Goal: Task Accomplishment & Management: Manage account settings

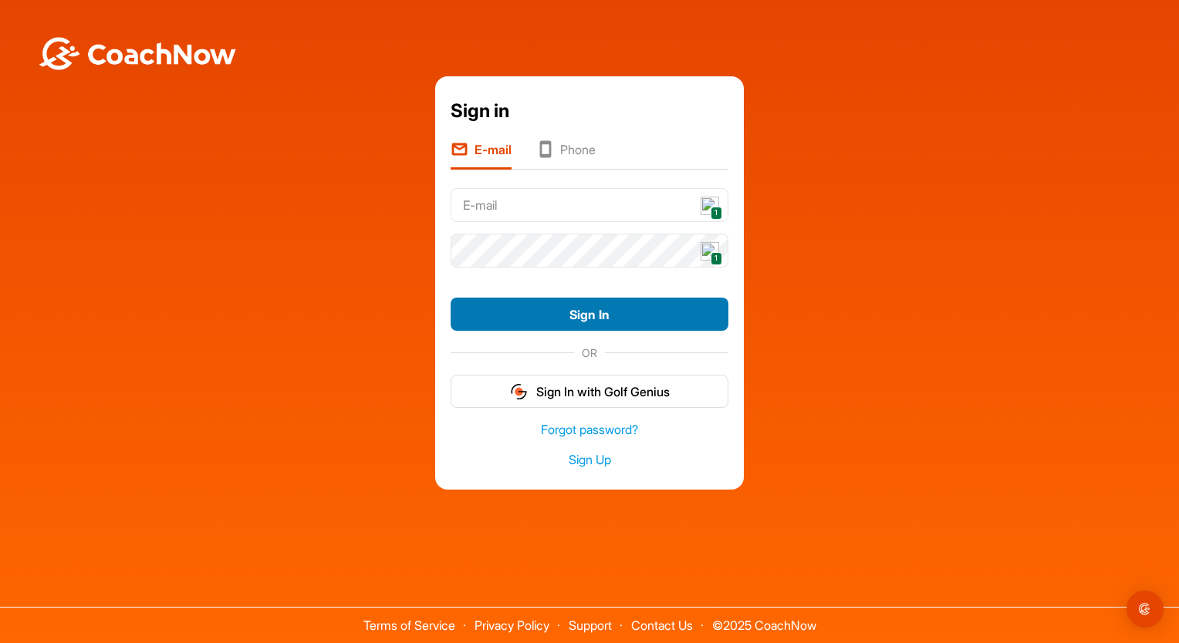
type input "[EMAIL_ADDRESS][DOMAIN_NAME]"
click at [611, 314] on button "Sign In" at bounding box center [590, 314] width 278 height 33
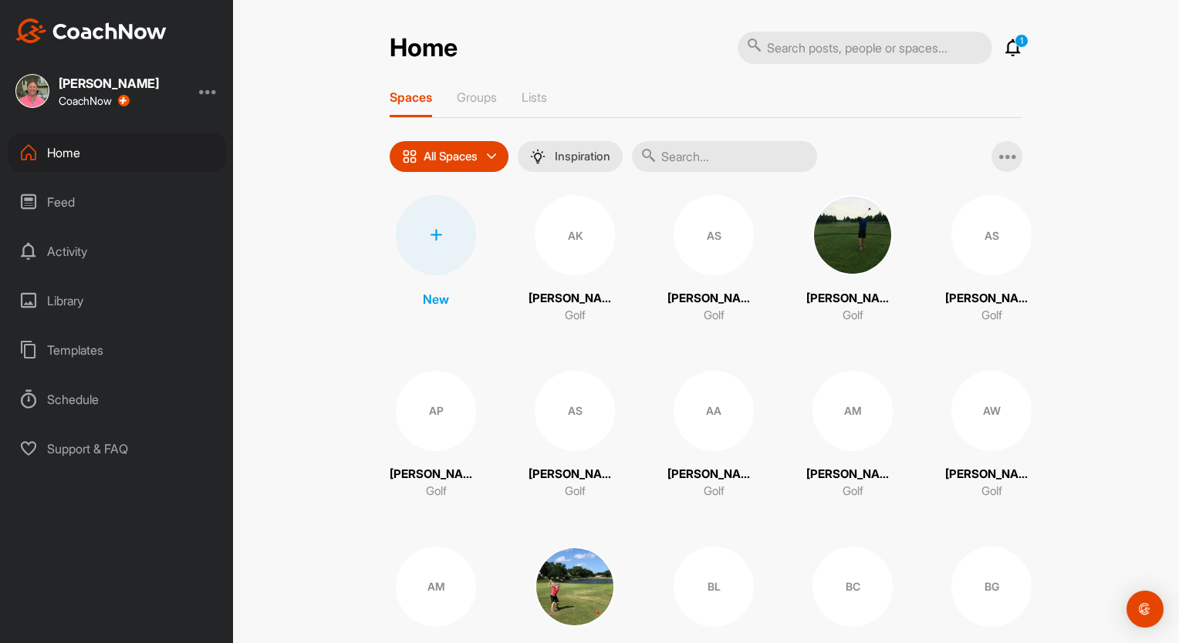
drag, startPoint x: 999, startPoint y: 40, endPoint x: 1015, endPoint y: 58, distance: 24.0
click at [1004, 42] on icon at bounding box center [1013, 48] width 19 height 19
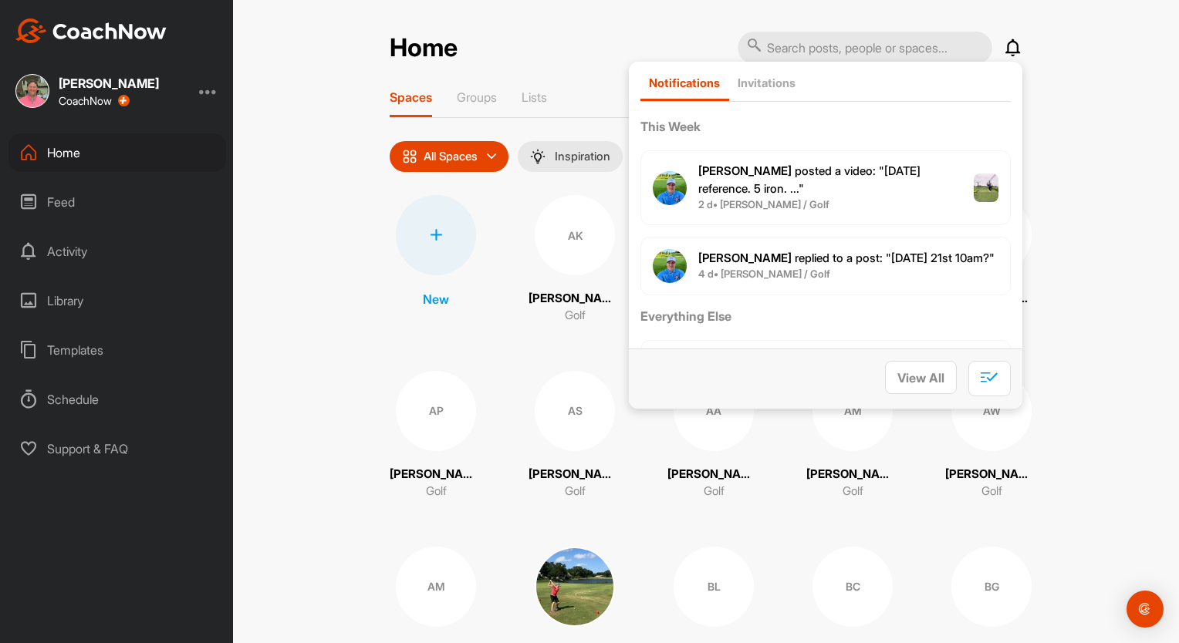
click at [210, 94] on div at bounding box center [208, 91] width 19 height 19
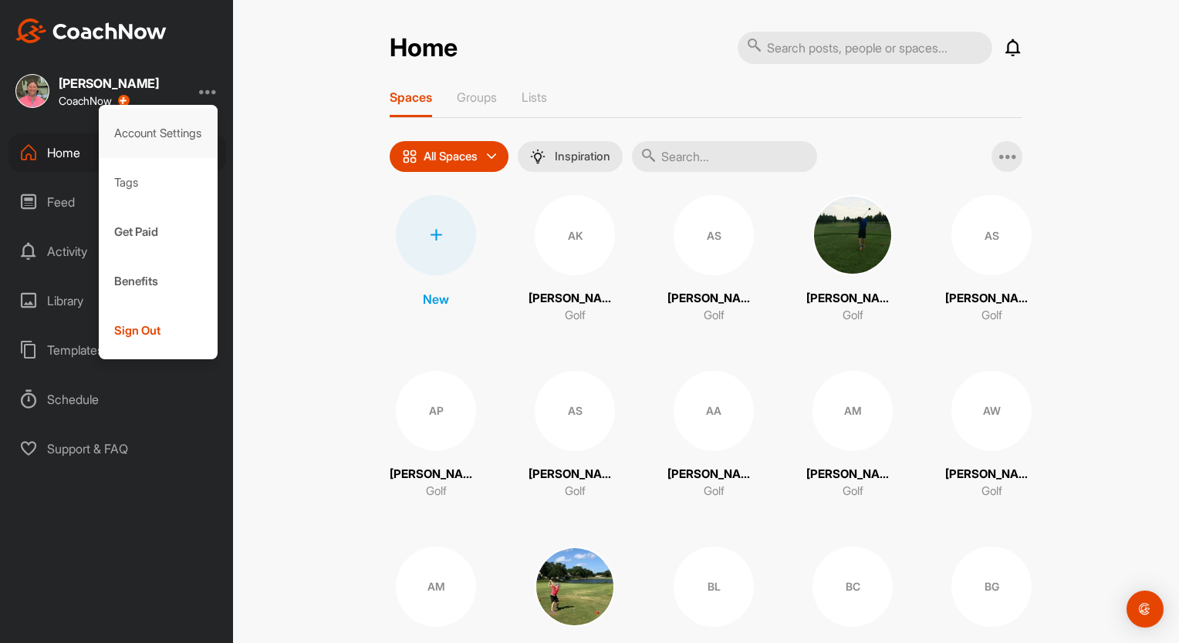
click at [175, 137] on div "Account Settings" at bounding box center [159, 133] width 120 height 49
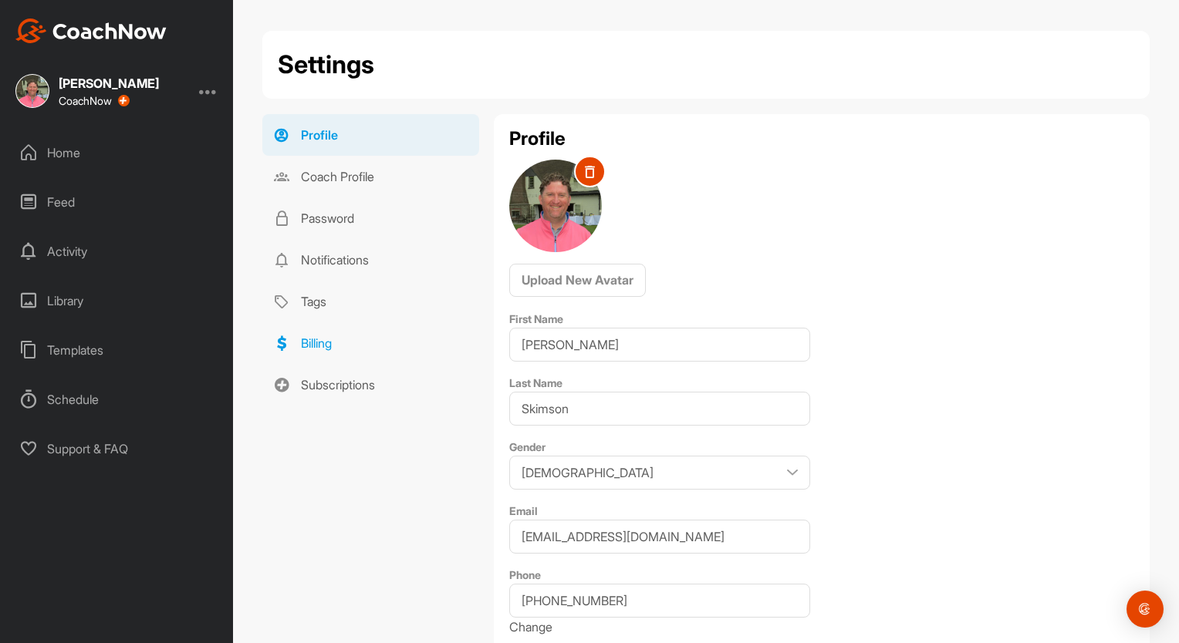
click at [321, 339] on link "Billing" at bounding box center [370, 343] width 217 height 42
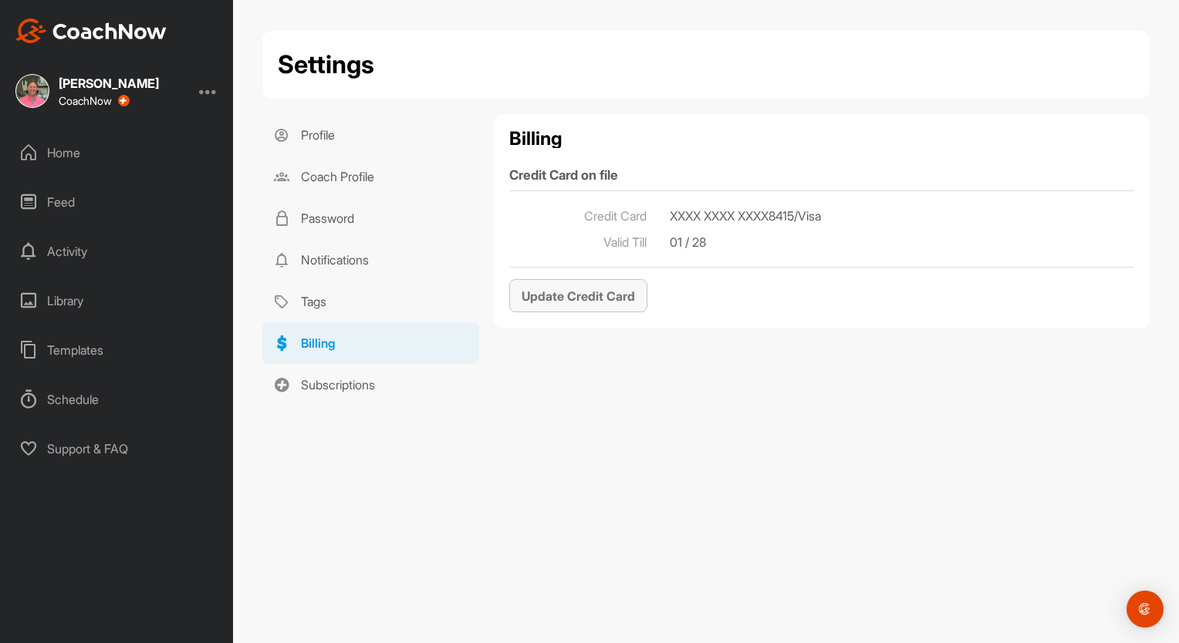
click at [592, 301] on link "Update Credit Card" at bounding box center [578, 295] width 138 height 33
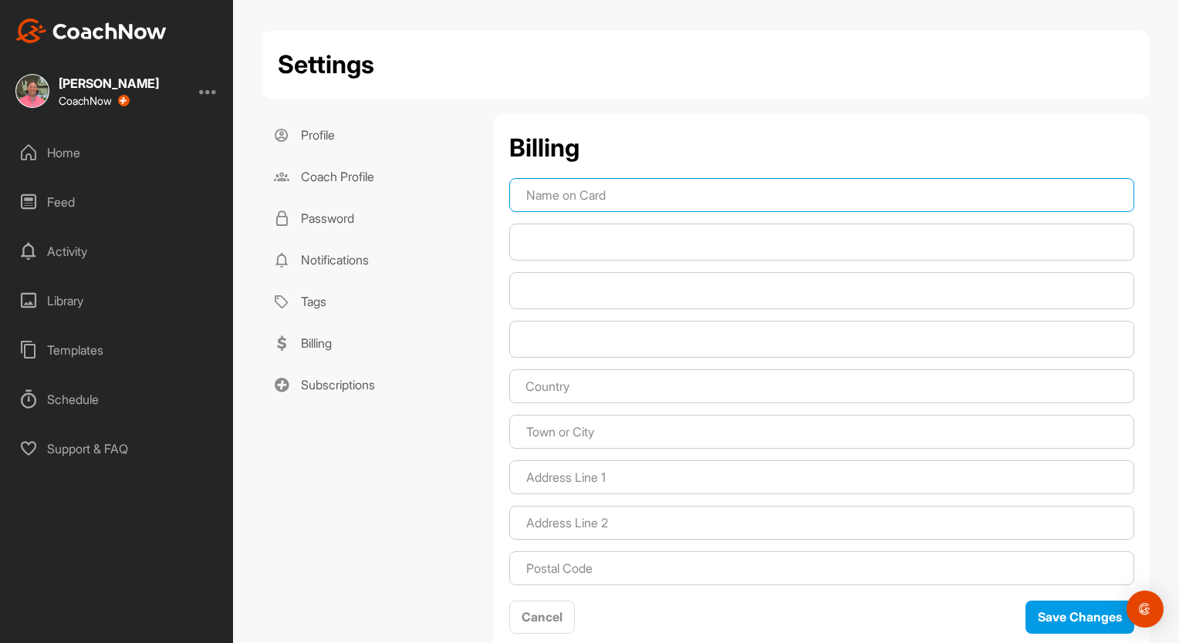
click at [663, 202] on input at bounding box center [821, 195] width 625 height 34
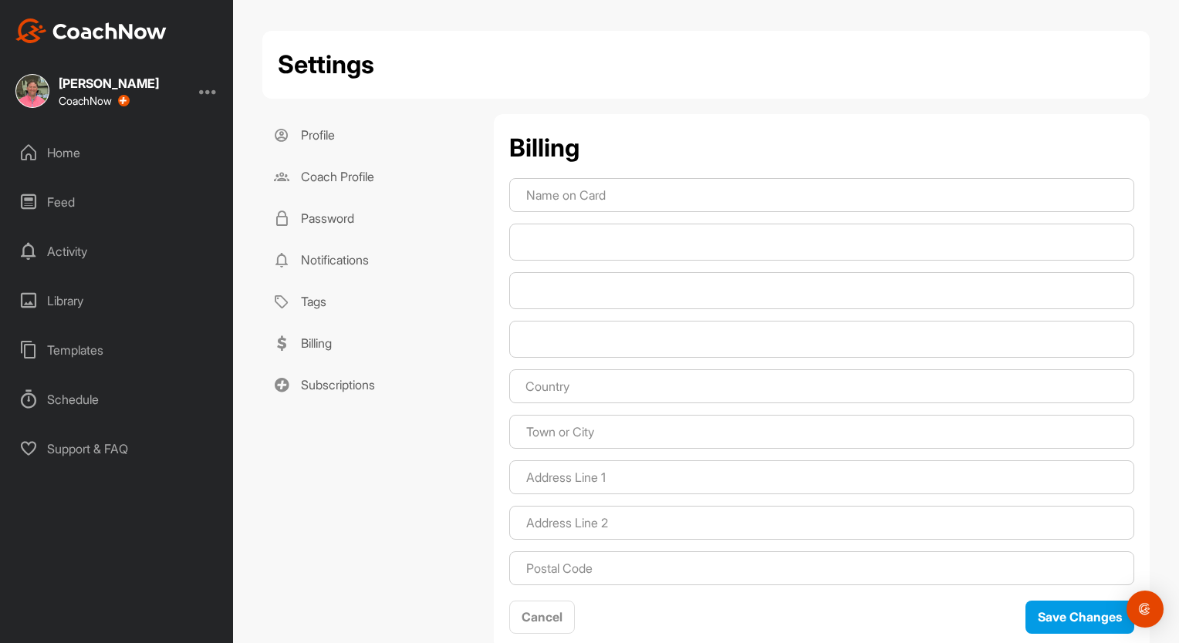
type input "[GEOGRAPHIC_DATA]"
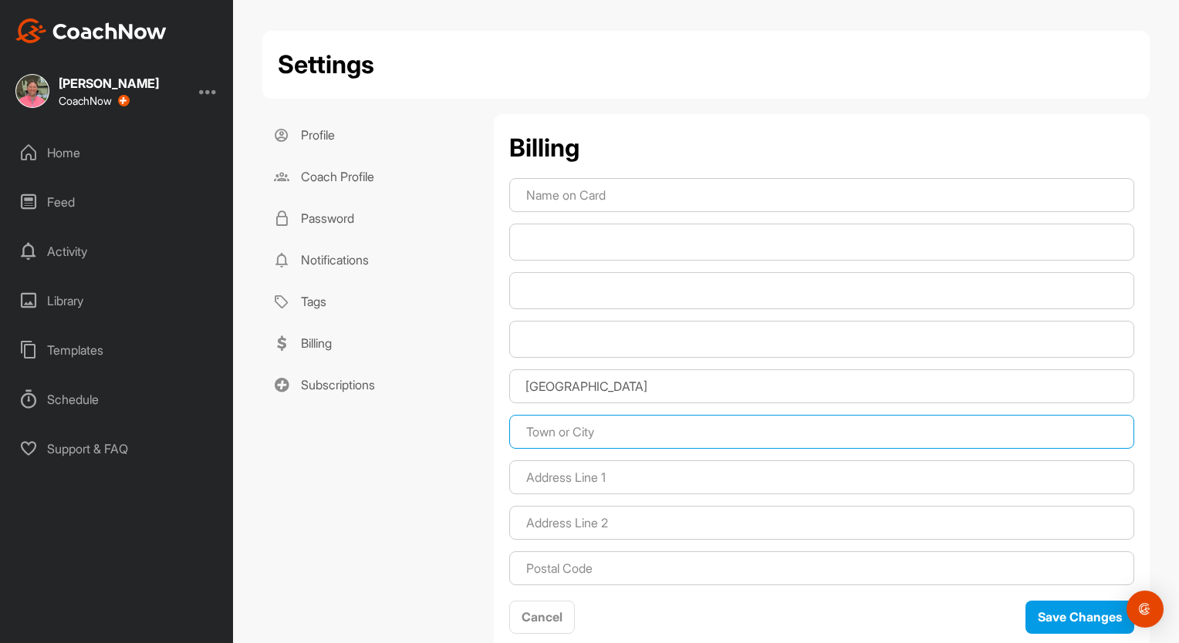
type input "[GEOGRAPHIC_DATA]"
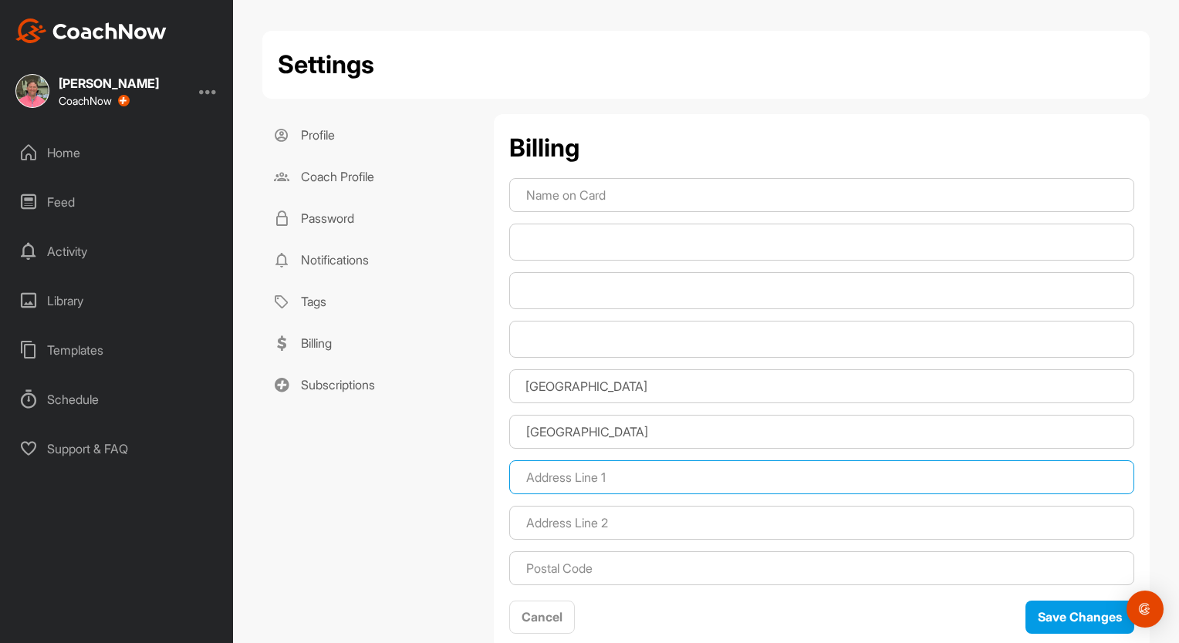
type input "460 WOOLWICH ST - UNIT 20"
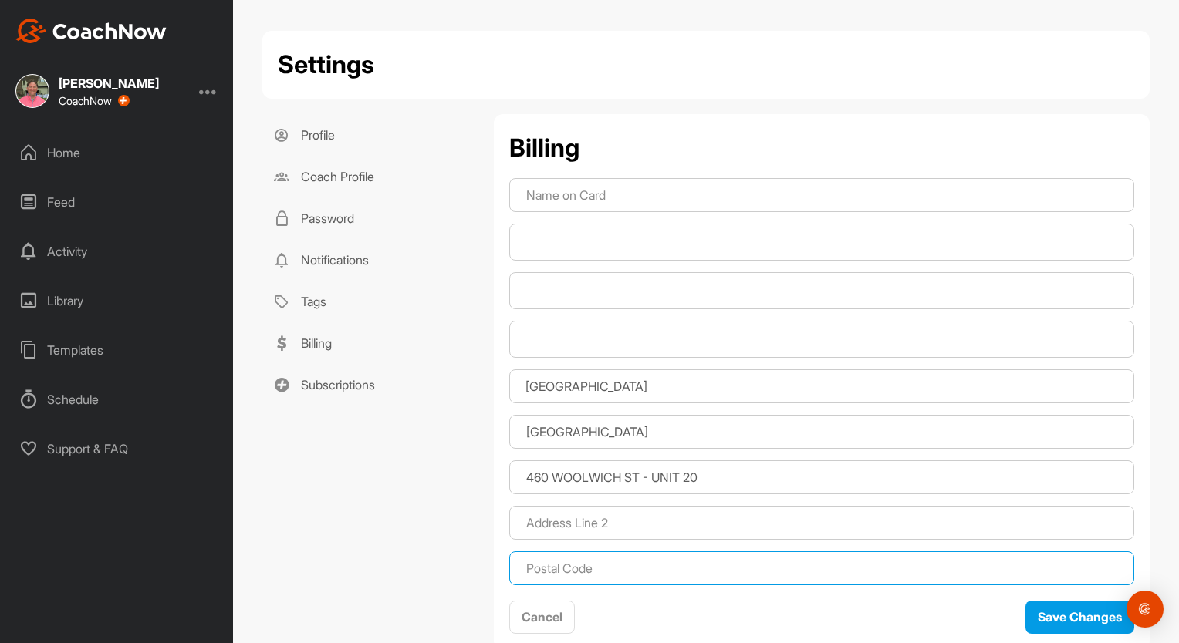
type input "N2K 4G8"
type input "[PERSON_NAME]"
click at [688, 251] on div at bounding box center [821, 242] width 625 height 37
drag, startPoint x: 568, startPoint y: 226, endPoint x: 569, endPoint y: 236, distance: 10.1
click at [568, 226] on div at bounding box center [821, 242] width 625 height 37
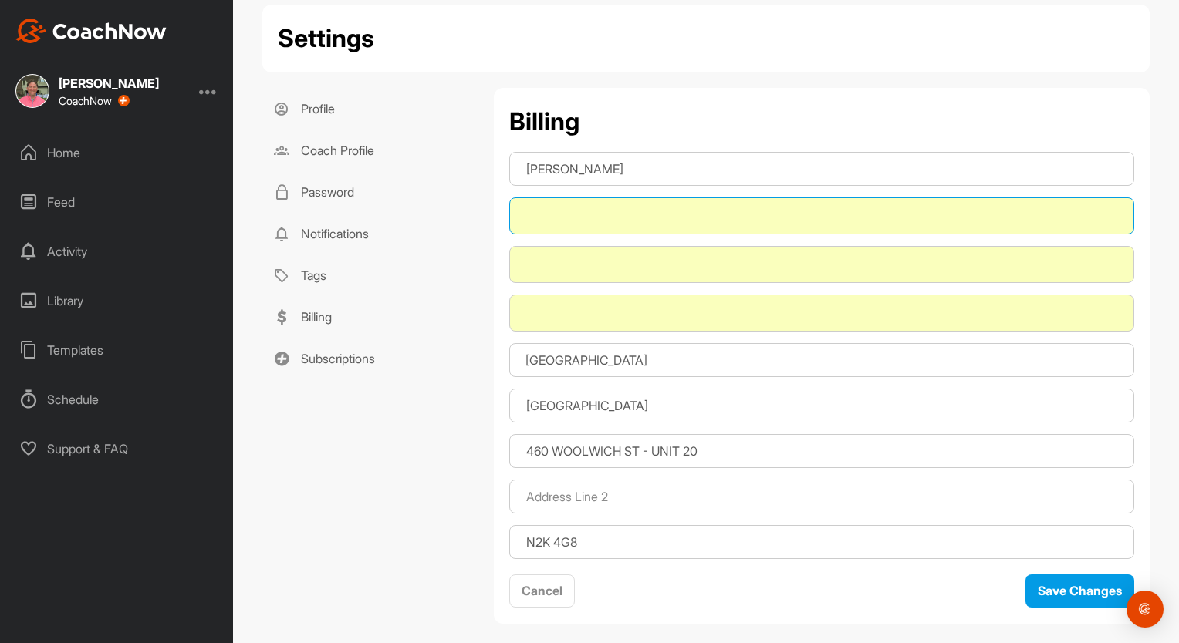
scroll to position [40, 0]
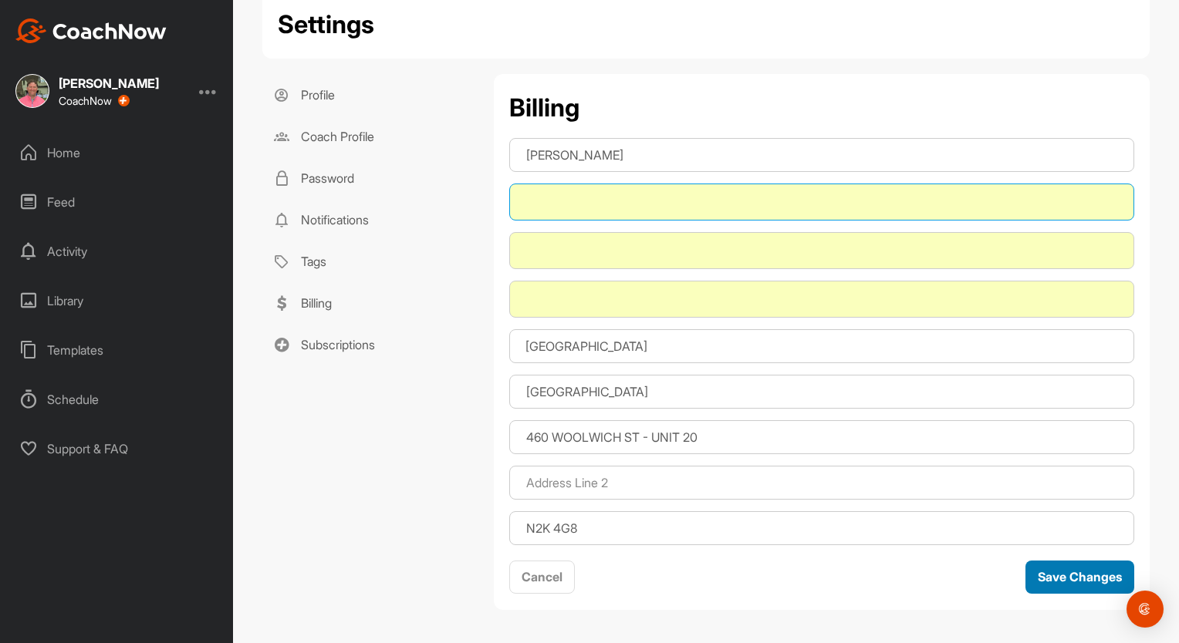
click at [1093, 576] on button "Save Changes" at bounding box center [1079, 577] width 109 height 33
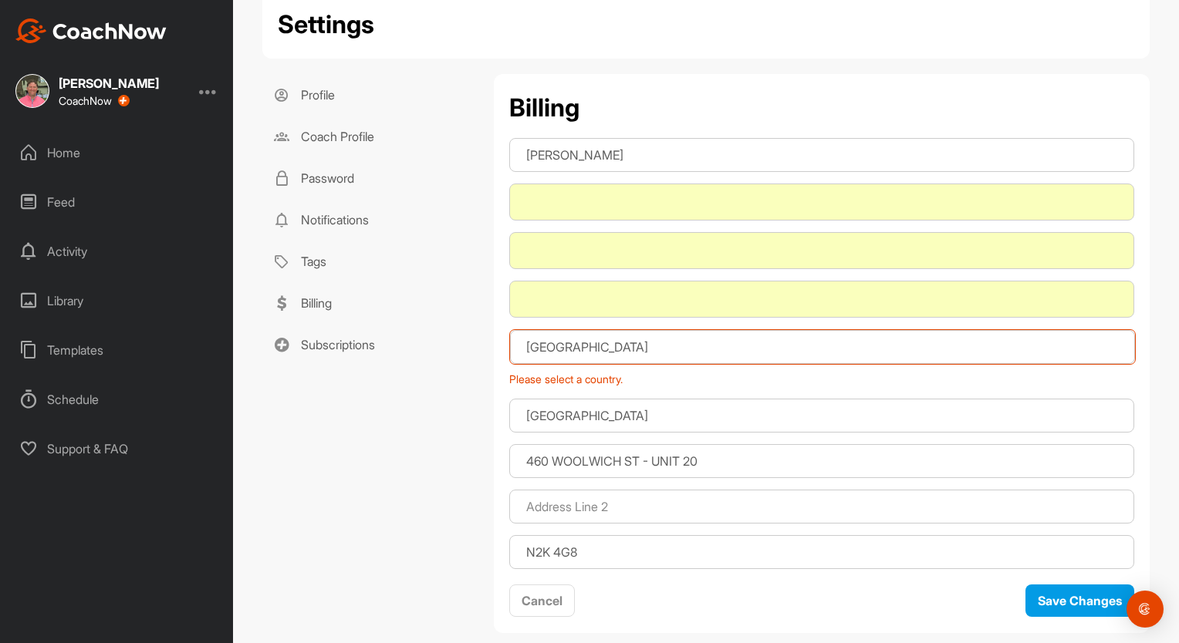
click at [599, 353] on input "[GEOGRAPHIC_DATA]" at bounding box center [822, 347] width 625 height 34
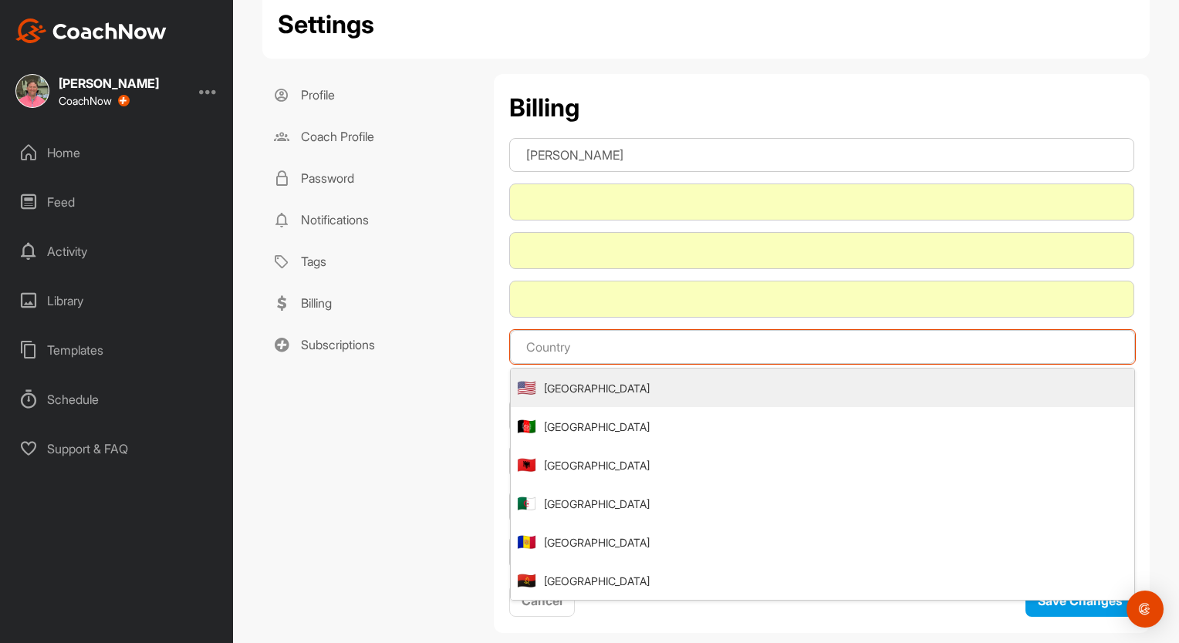
click at [599, 343] on input "text" at bounding box center [822, 347] width 625 height 34
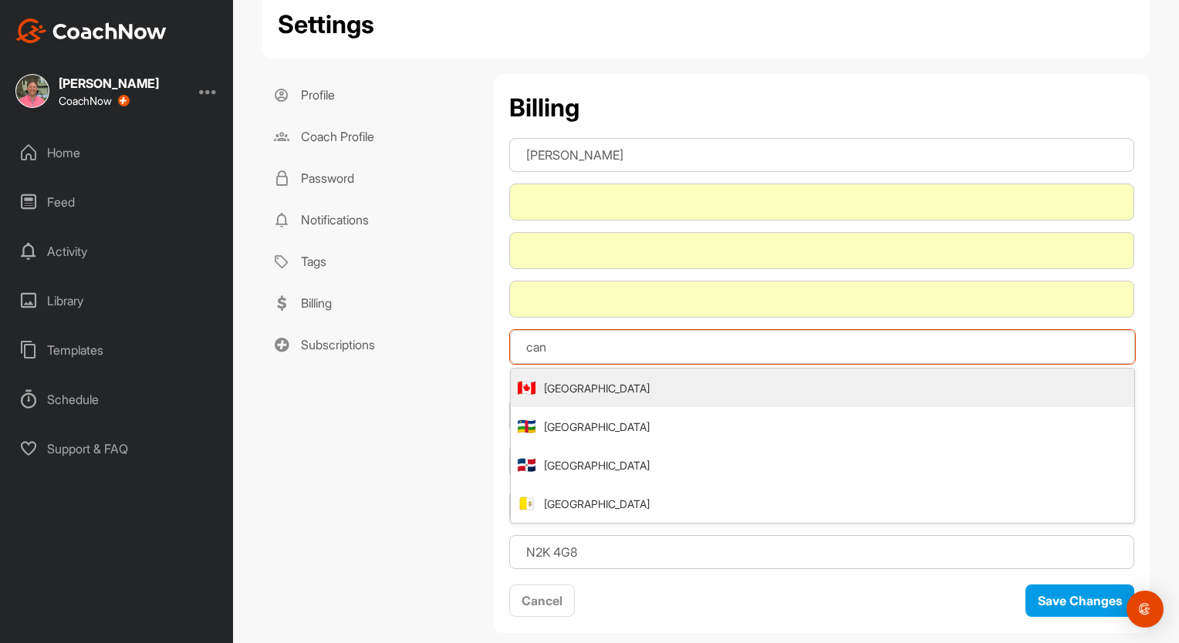
click at [519, 393] on span "🇨🇦" at bounding box center [526, 387] width 19 height 23
type input "[GEOGRAPHIC_DATA]"
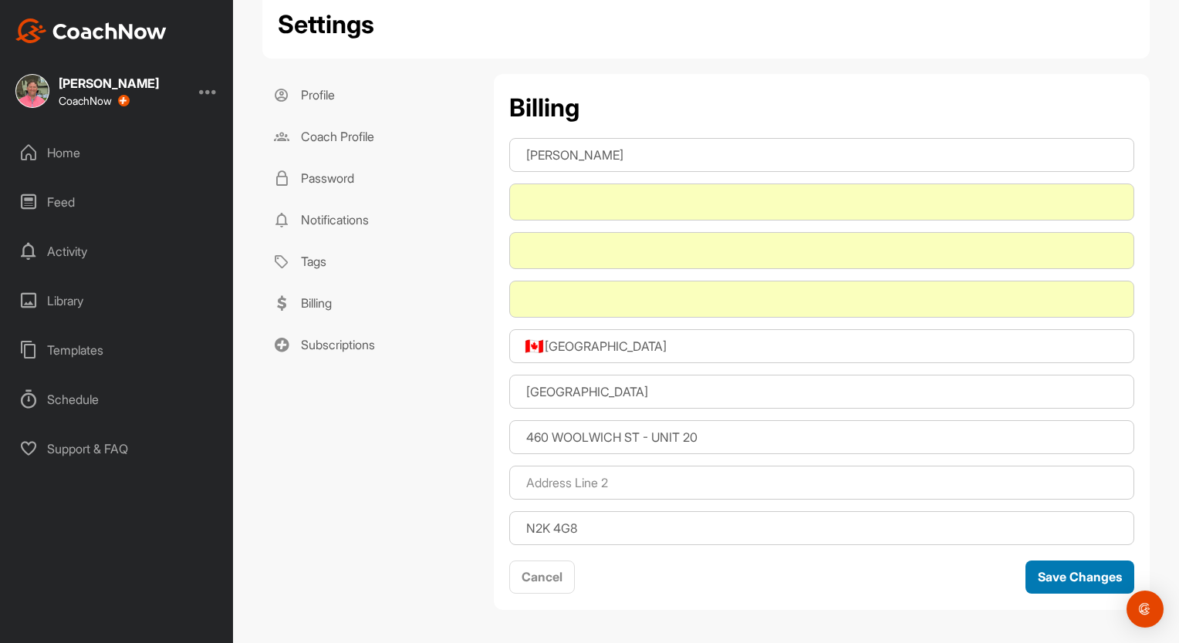
click at [1080, 576] on button "Save Changes" at bounding box center [1079, 577] width 109 height 33
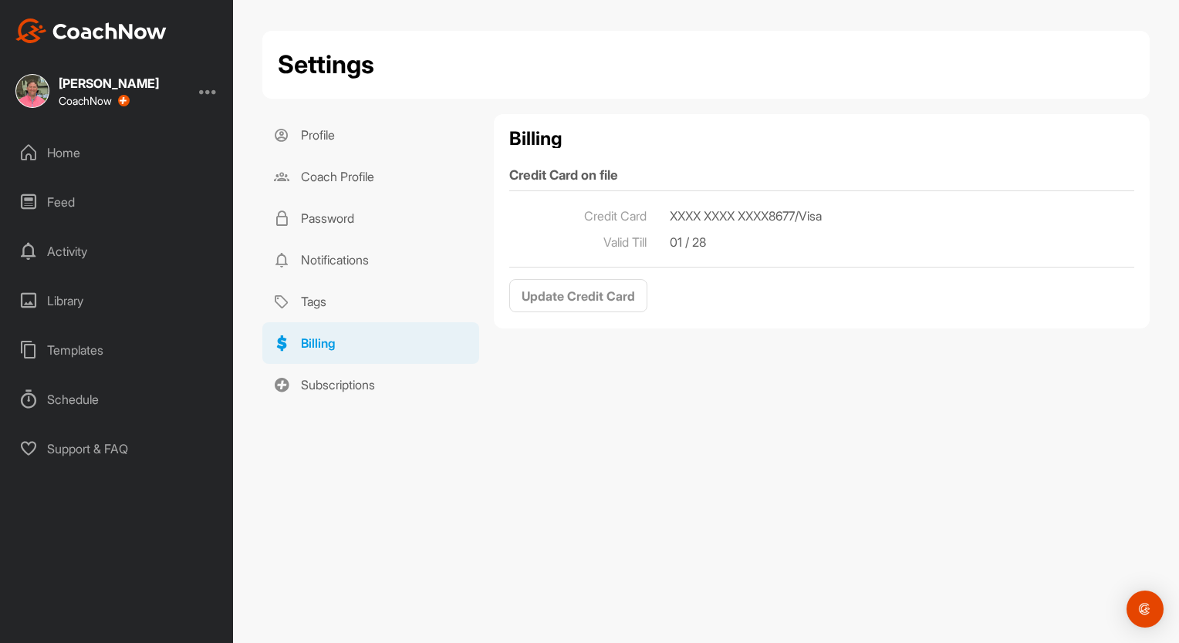
click at [59, 162] on div "Home" at bounding box center [117, 152] width 218 height 39
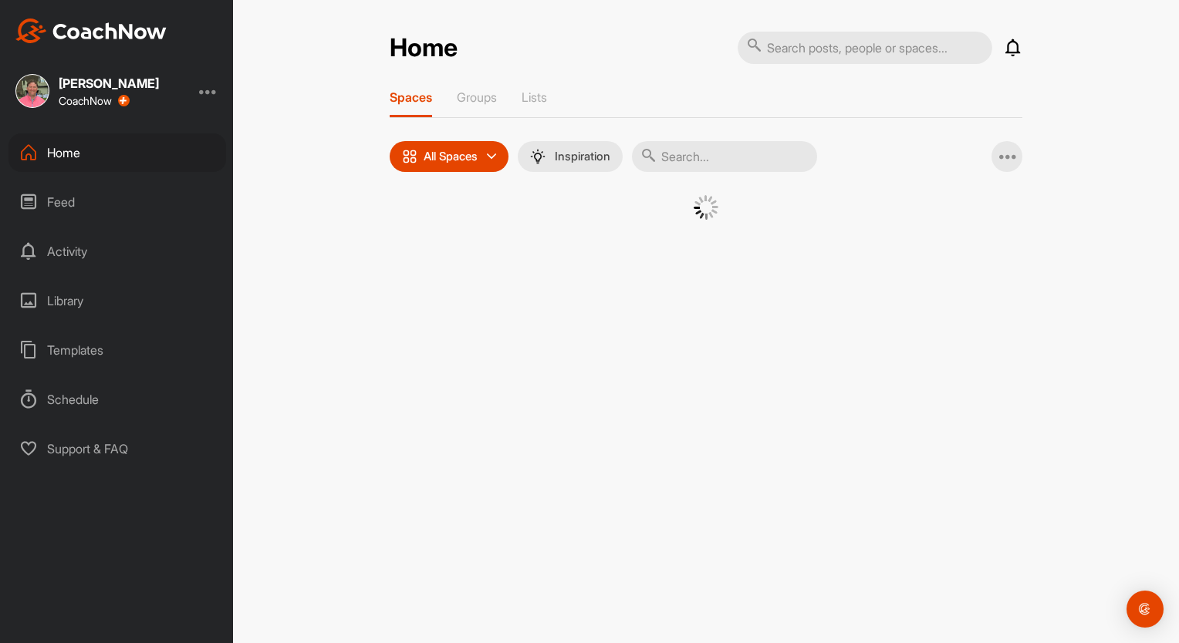
click at [77, 154] on div "Home" at bounding box center [117, 152] width 218 height 39
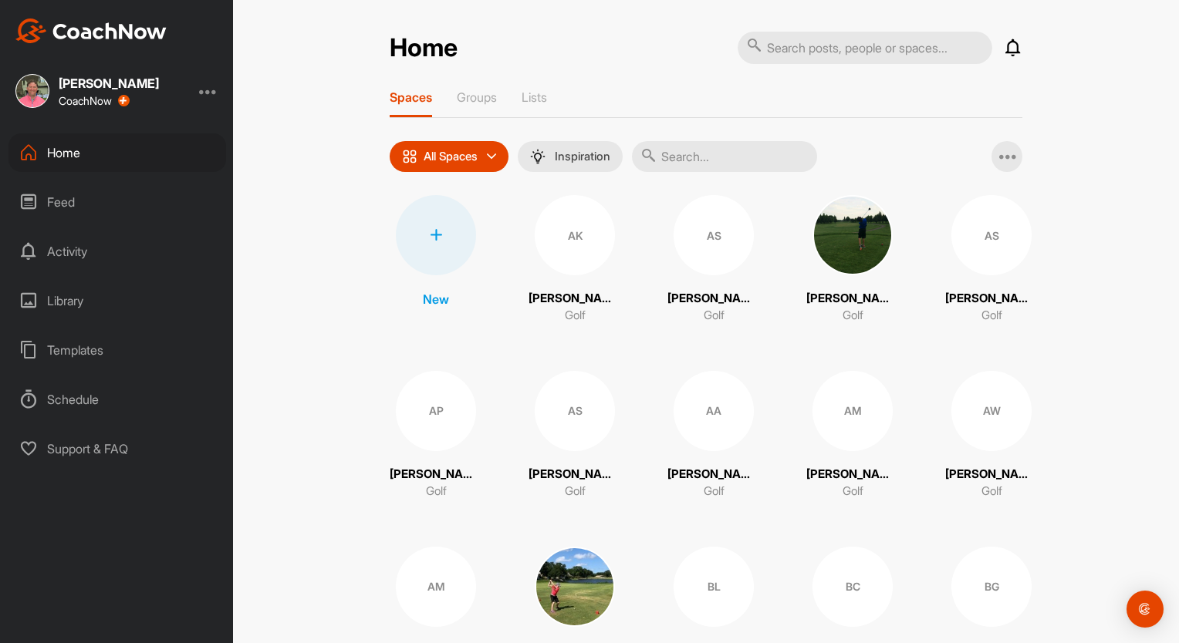
click at [208, 91] on div at bounding box center [208, 91] width 19 height 19
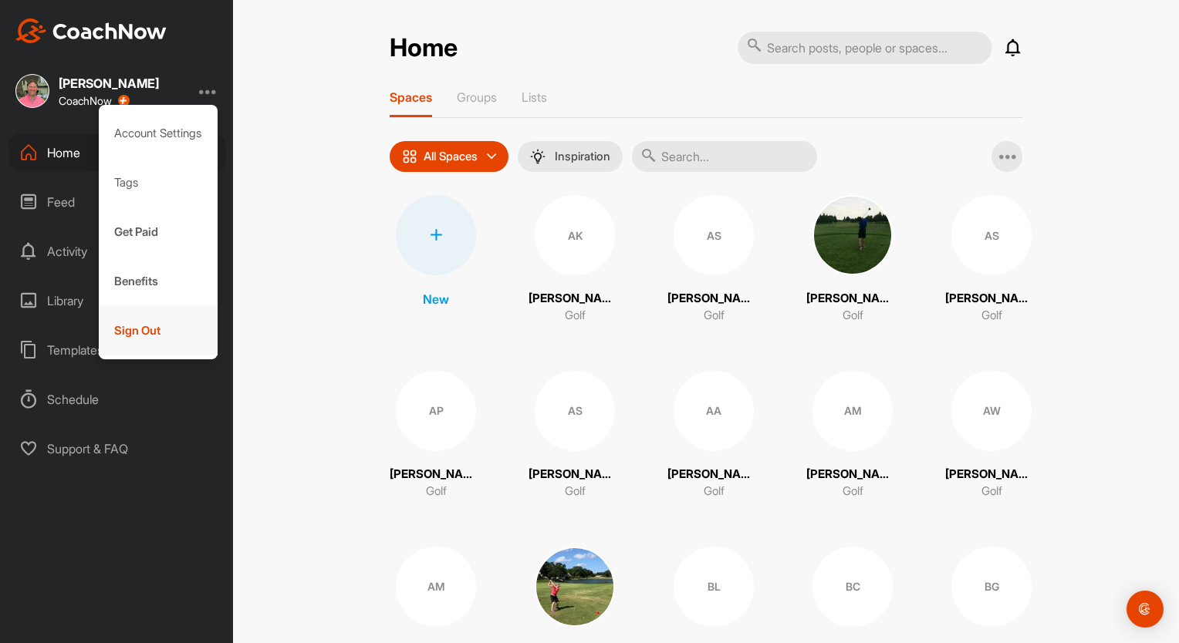
click at [123, 329] on div "Sign Out" at bounding box center [159, 330] width 120 height 49
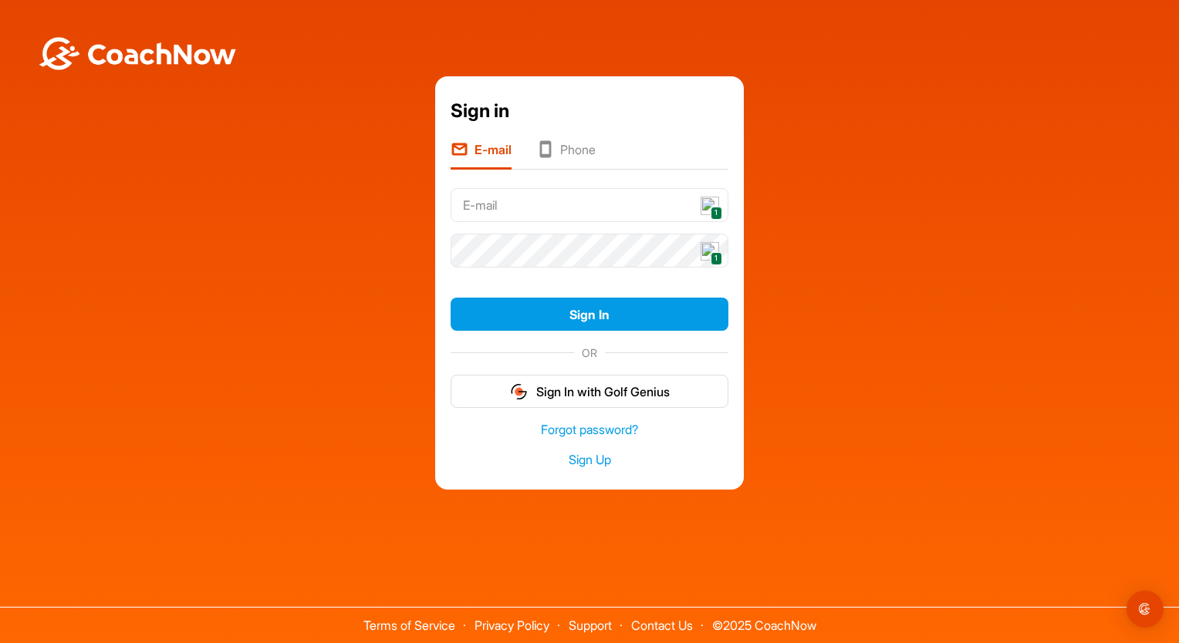
type input "[EMAIL_ADDRESS][DOMAIN_NAME]"
